Goal: Task Accomplishment & Management: Manage account settings

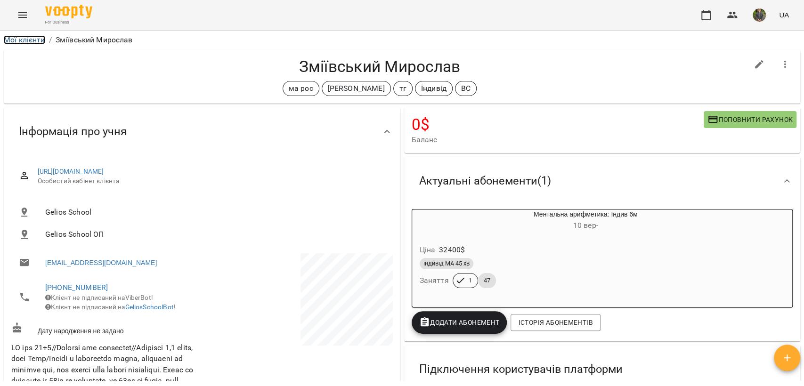
click at [35, 39] on link "Мої клієнти" at bounding box center [24, 39] width 41 height 9
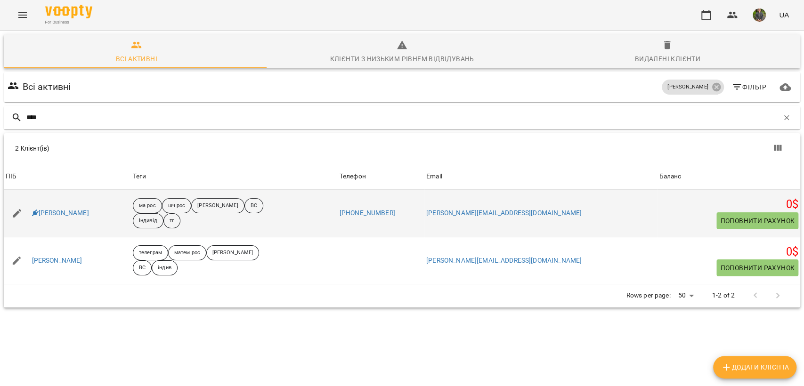
type input "****"
click at [80, 219] on div "[PERSON_NAME]" at bounding box center [60, 213] width 61 height 13
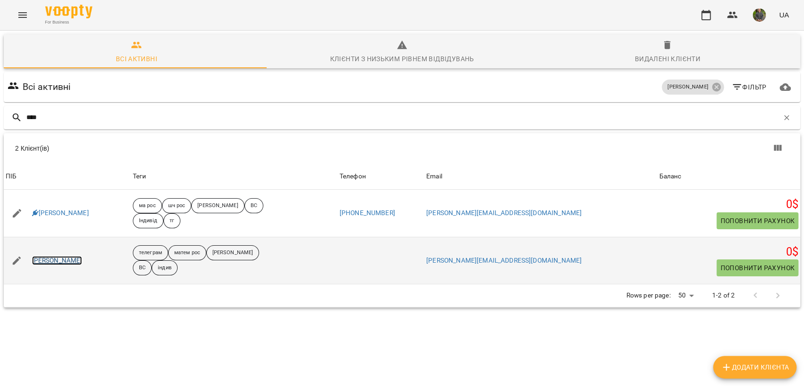
click at [53, 265] on link "[PERSON_NAME]" at bounding box center [57, 260] width 50 height 9
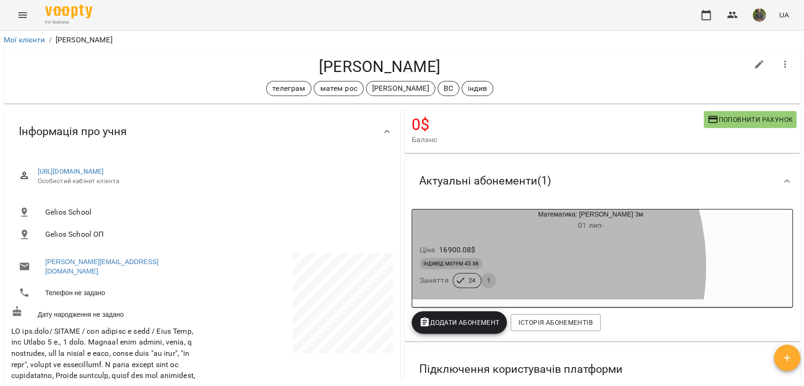
click at [477, 267] on span "індивід матем 45 хв" at bounding box center [451, 264] width 63 height 8
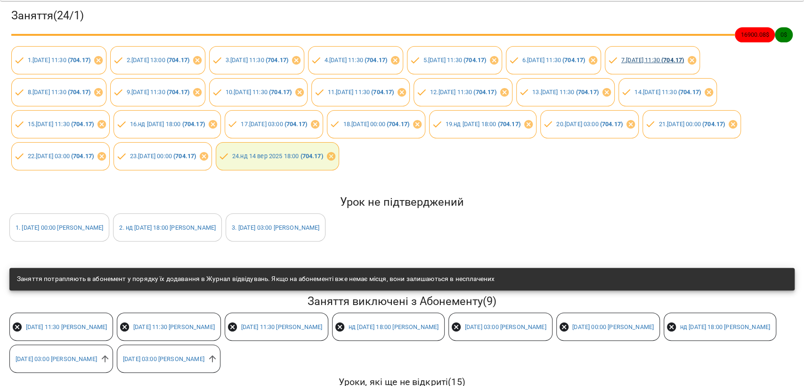
scroll to position [105, 0]
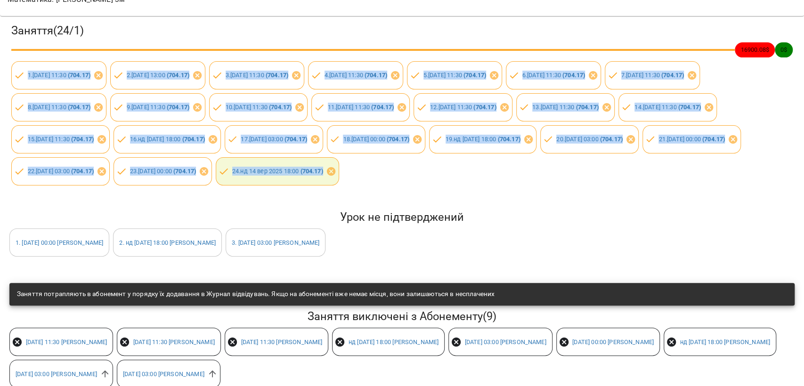
drag, startPoint x: 13, startPoint y: 63, endPoint x: 222, endPoint y: 191, distance: 245.9
click at [275, 195] on div "Заняття ( 24 / 1 ) 16900.08 $ 0 $ 1 . [DATE] 11:30 ( 704.17 ) 2 . [DATE] 13:00 …" at bounding box center [402, 104] width 808 height 180
copy div "4 . lo 16 ips 0867 83:37 ( 342.81 ) 8 . do 15 sit 9116 98:74 ( 153.12 ) 4 . am …"
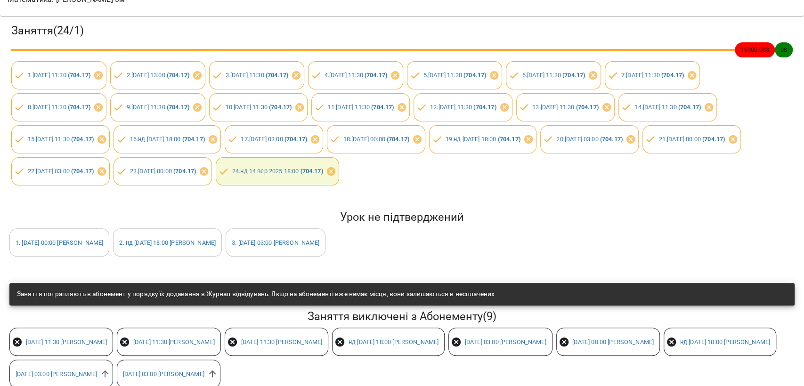
click at [275, 230] on div "Заняття ( 24 / 1 ) 16900.08 $ 0 $ 1 . [DATE] 11:30 ( 704.17 ) 2 . [DATE] 13:00 …" at bounding box center [402, 252] width 812 height 481
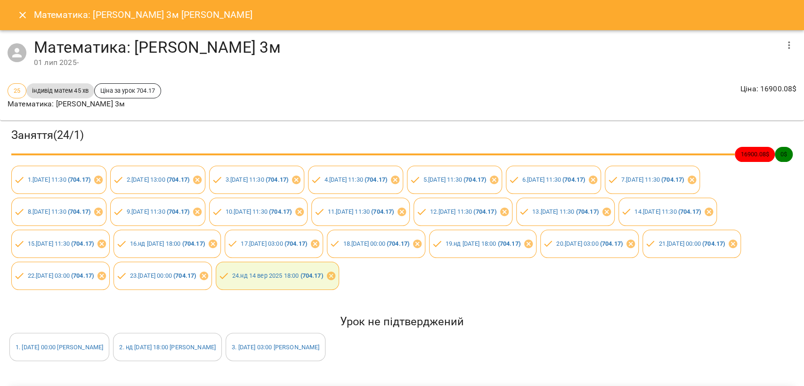
scroll to position [0, 0]
click at [10, 6] on div "Математика: Індив 3м [PERSON_NAME]" at bounding box center [402, 15] width 804 height 30
click at [15, 12] on button "Close" at bounding box center [22, 15] width 23 height 23
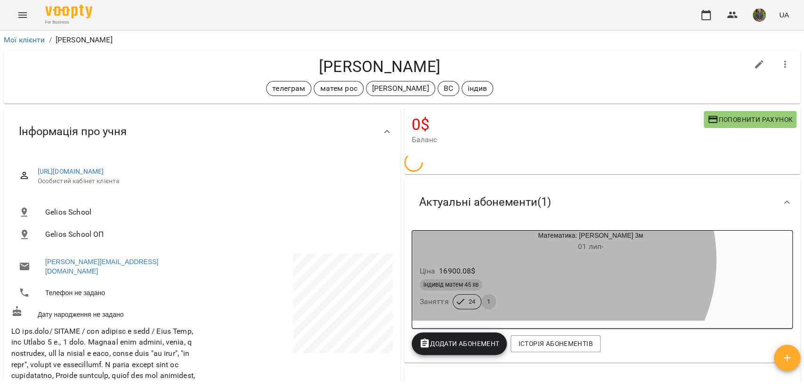
click at [553, 261] on div "Ціна 16900.08 $ індивід матем 45 хв Заняття 24 1" at bounding box center [568, 289] width 312 height 64
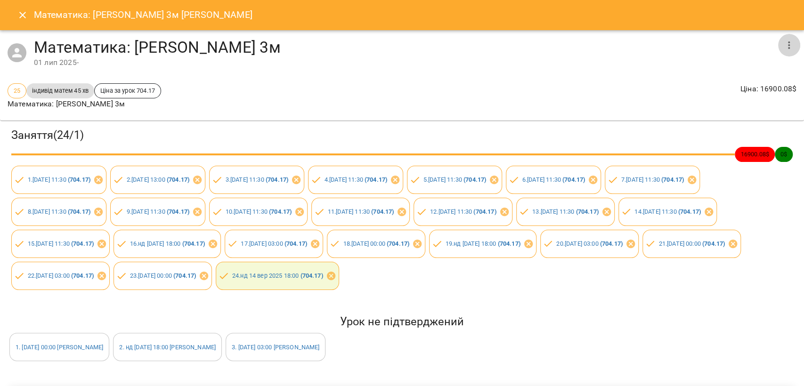
click at [783, 44] on icon "button" at bounding box center [788, 45] width 11 height 11
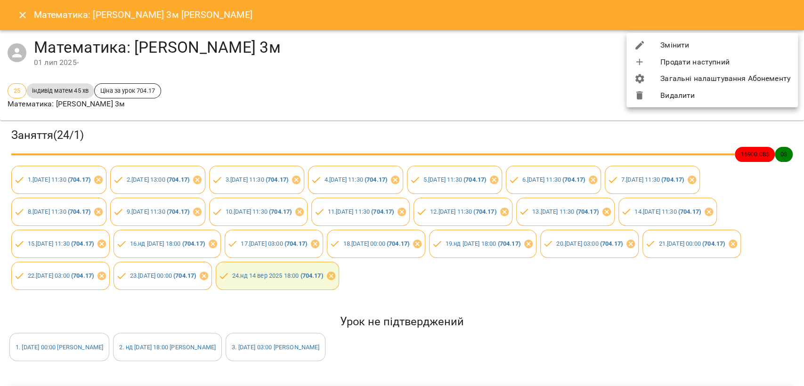
click at [715, 44] on li "Змінити" at bounding box center [712, 45] width 171 height 17
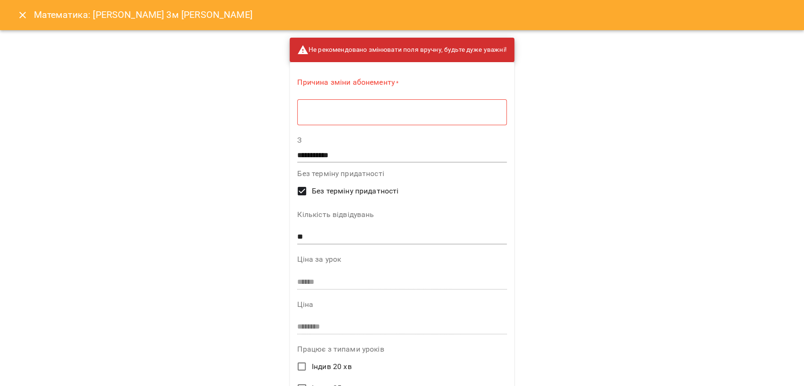
click at [328, 105] on div "* ​" at bounding box center [401, 112] width 209 height 26
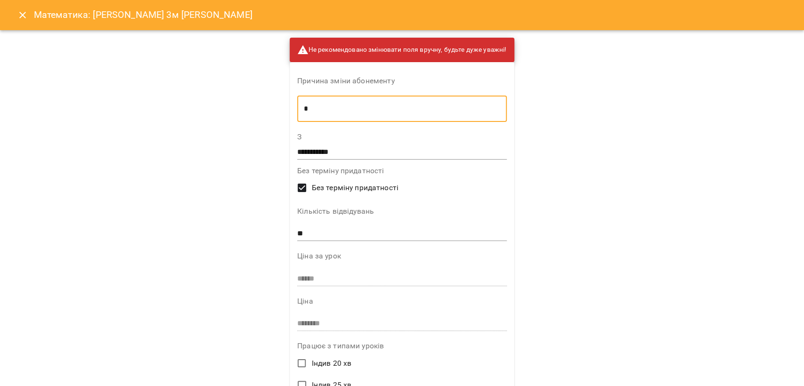
type textarea "*"
click at [343, 232] on input "**" at bounding box center [402, 234] width 210 height 15
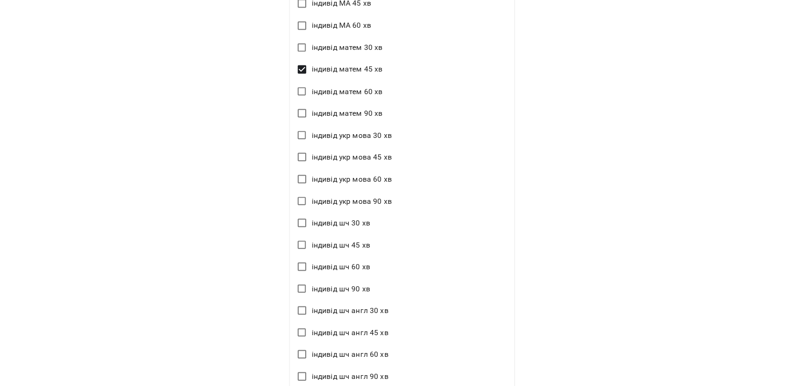
scroll to position [1239, 0]
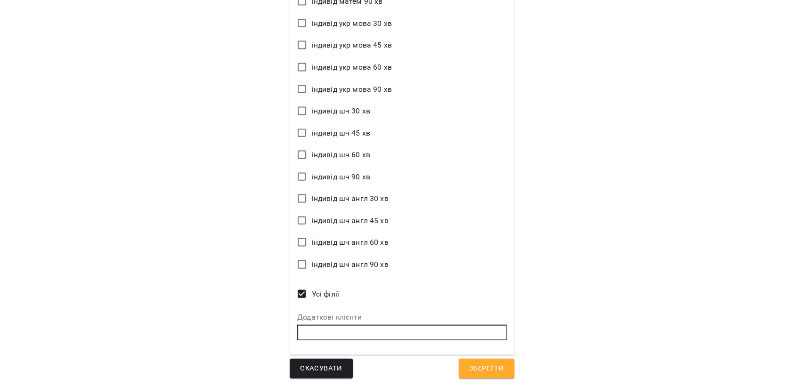
type input "**"
click at [482, 374] on span "Зберегти" at bounding box center [486, 369] width 35 height 12
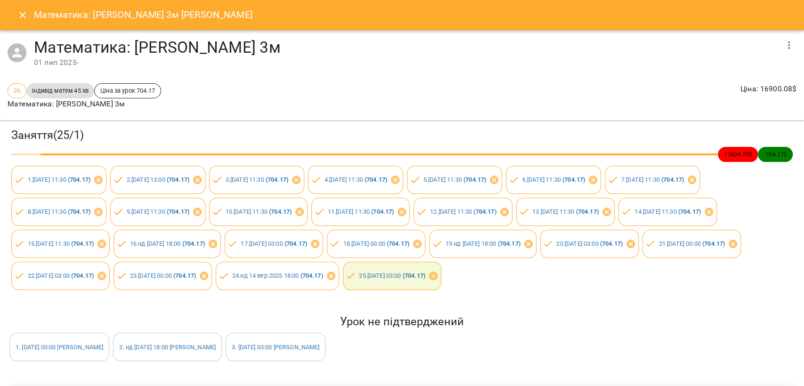
click at [21, 22] on button "Close" at bounding box center [22, 15] width 23 height 23
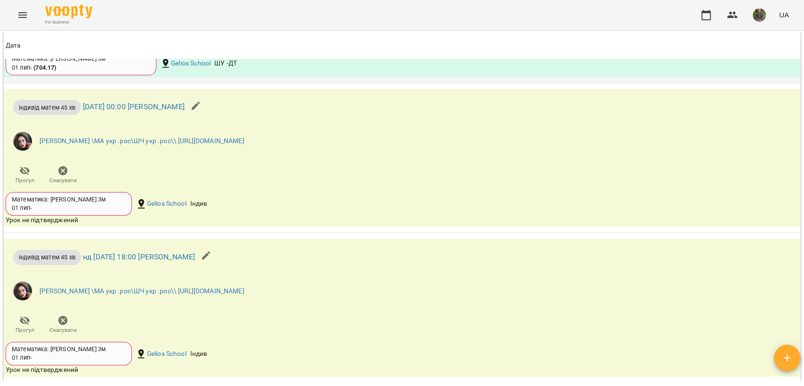
scroll to position [1540, 0]
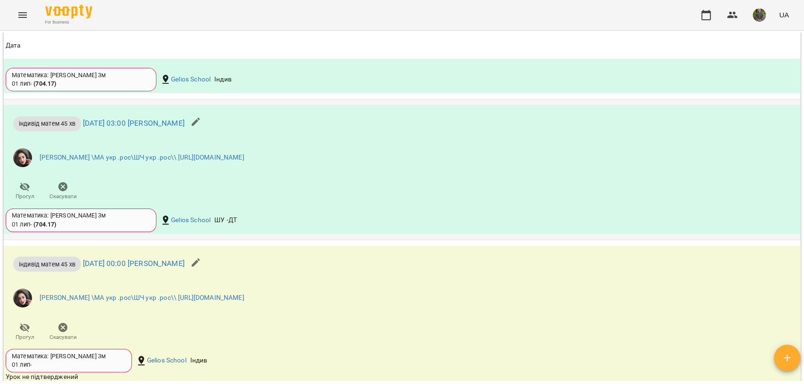
drag, startPoint x: 214, startPoint y: 174, endPoint x: 219, endPoint y: 236, distance: 62.4
click at [222, 234] on div "індивід матем 45 хв [DATE] 03:00 [PERSON_NAME] [PERSON_NAME] \МА укр .рос\ШЧ ук…" at bounding box center [269, 169] width 531 height 129
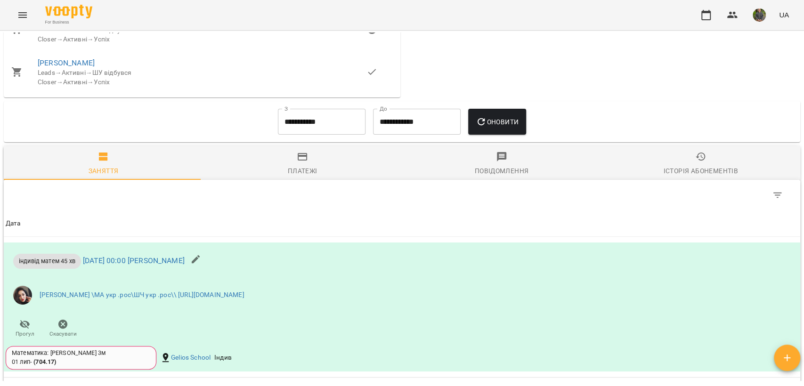
scroll to position [1017, 0]
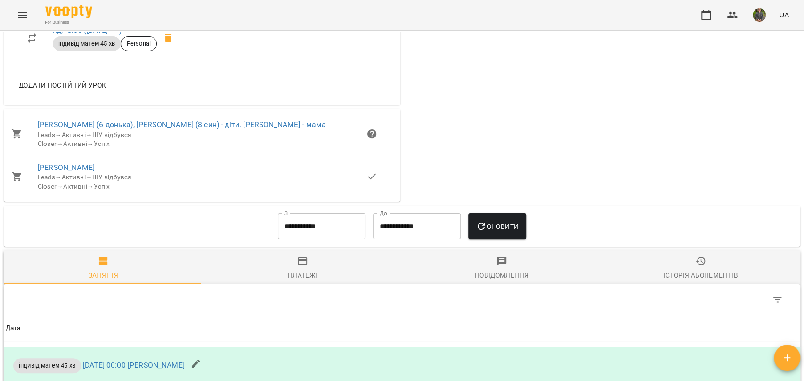
click at [278, 240] on input "**********" at bounding box center [322, 226] width 88 height 26
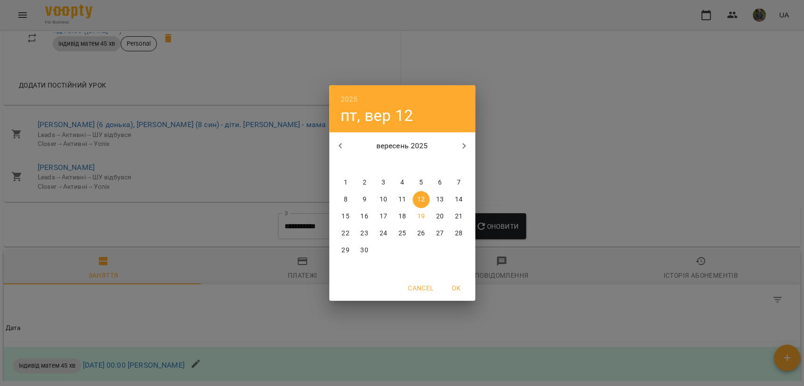
click at [342, 140] on icon "button" at bounding box center [340, 145] width 11 height 11
click at [419, 184] on p "1" at bounding box center [421, 182] width 4 height 9
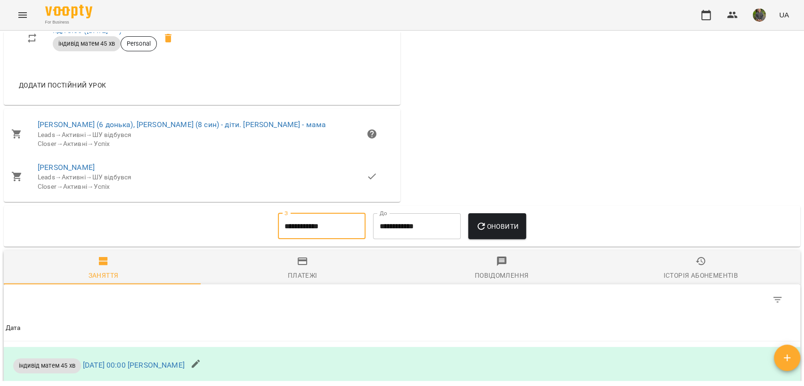
click at [490, 240] on button "Оновити" at bounding box center [497, 226] width 58 height 26
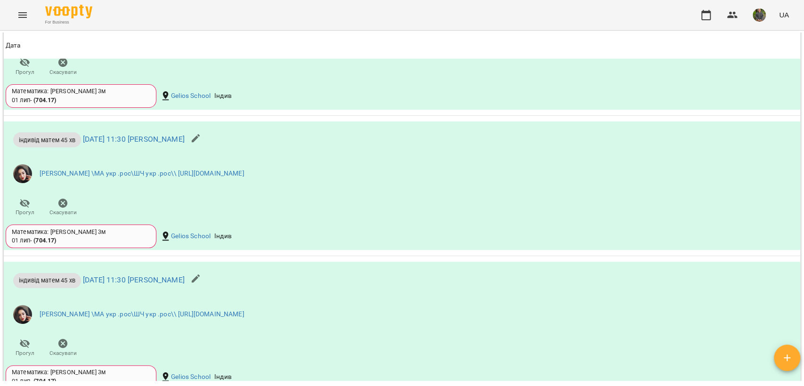
scroll to position [1121, 0]
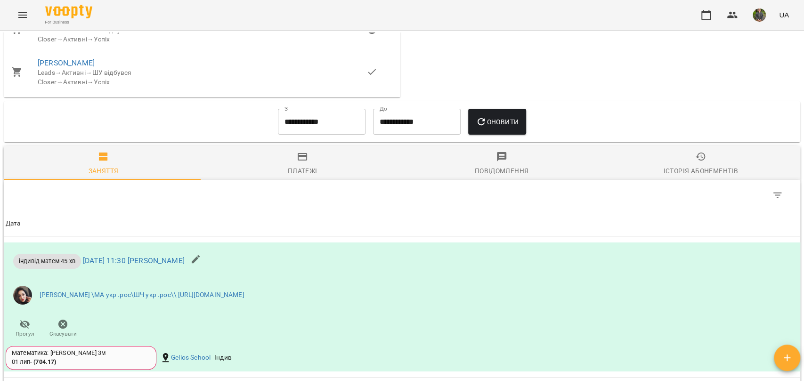
click at [328, 135] on input "**********" at bounding box center [322, 122] width 88 height 26
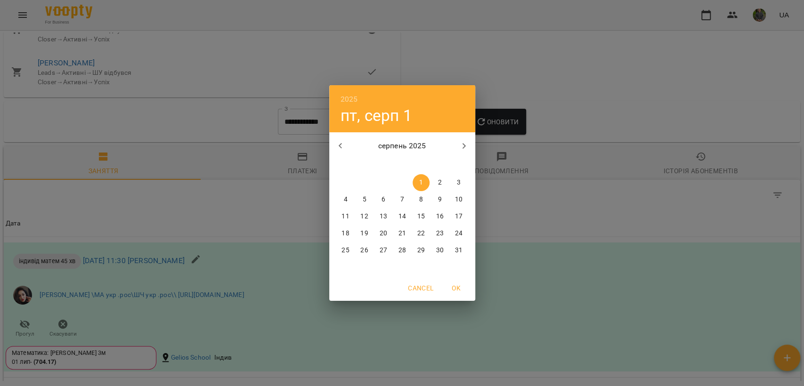
drag, startPoint x: 334, startPoint y: 132, endPoint x: 337, endPoint y: 143, distance: 11.5
click at [335, 137] on div "2025 пт, серп [DATE] вт ср чт пт сб нд 28 29 30 31 1 2 3 4 5 6 7 8 9 10 11 12 1…" at bounding box center [402, 180] width 146 height 191
drag, startPoint x: 337, startPoint y: 143, endPoint x: 494, endPoint y: 265, distance: 198.4
click at [338, 144] on icon "button" at bounding box center [340, 145] width 11 height 11
click at [424, 212] on p "18" at bounding box center [421, 216] width 8 height 9
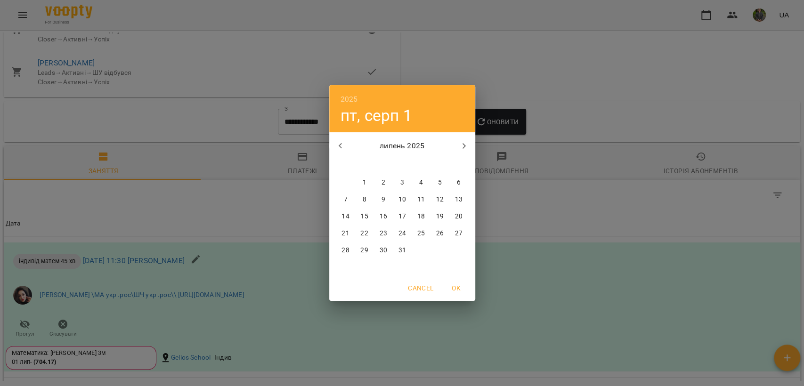
type input "**********"
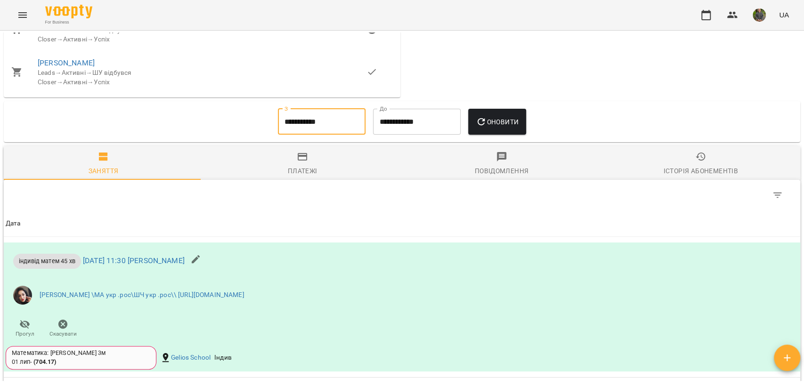
click at [506, 135] on button "Оновити" at bounding box center [497, 122] width 58 height 26
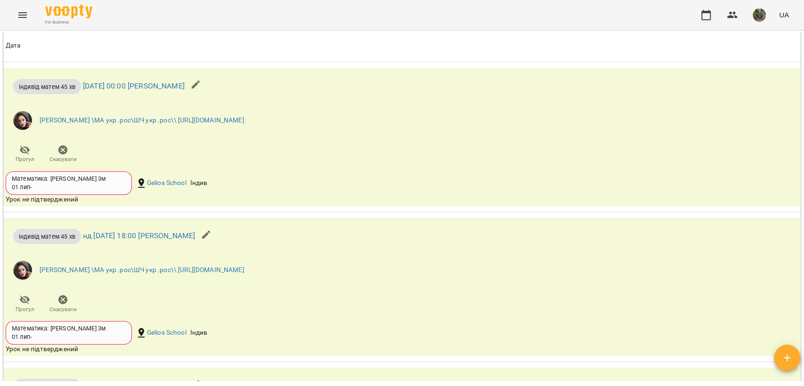
scroll to position [4496, 0]
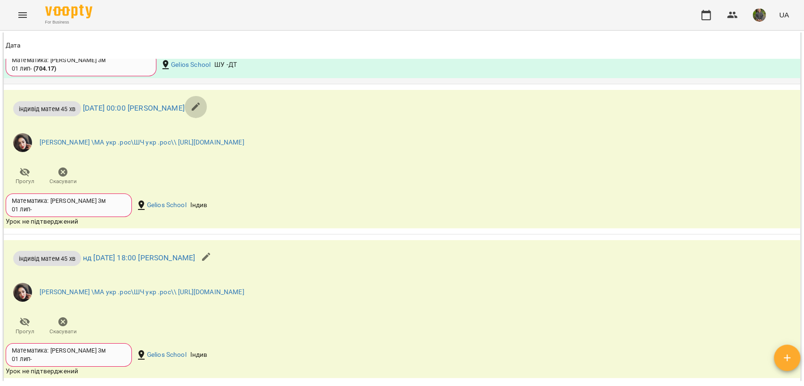
drag, startPoint x: 202, startPoint y: 149, endPoint x: 245, endPoint y: 122, distance: 51.1
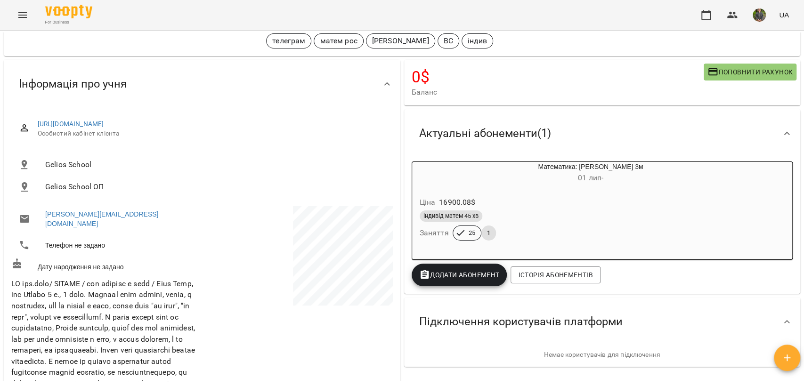
scroll to position [0, 0]
